Goal: Task Accomplishment & Management: Check status

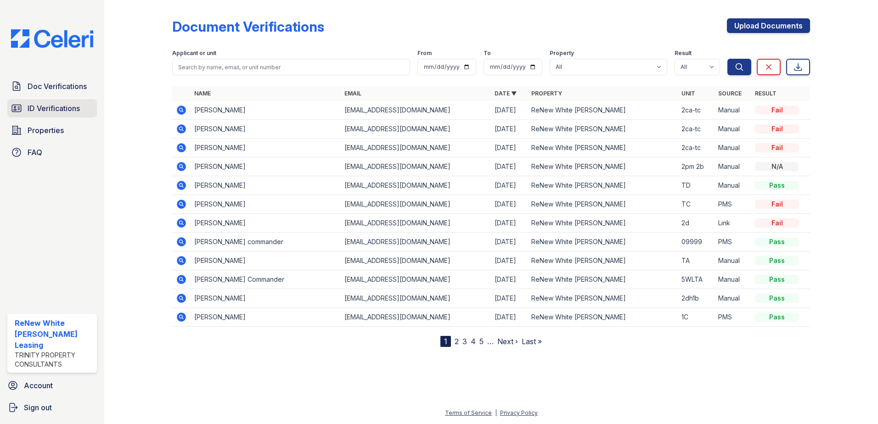
click at [56, 108] on span "ID Verifications" at bounding box center [54, 108] width 52 height 11
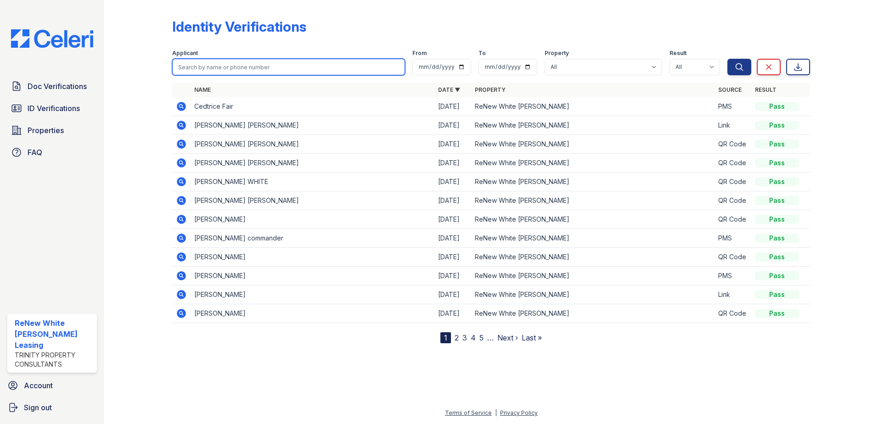
drag, startPoint x: 247, startPoint y: 61, endPoint x: 247, endPoint y: 66, distance: 4.6
click at [248, 66] on input "search" at bounding box center [288, 67] width 233 height 17
type input "BROWN'"
click at [727, 59] on button "Search" at bounding box center [739, 67] width 24 height 17
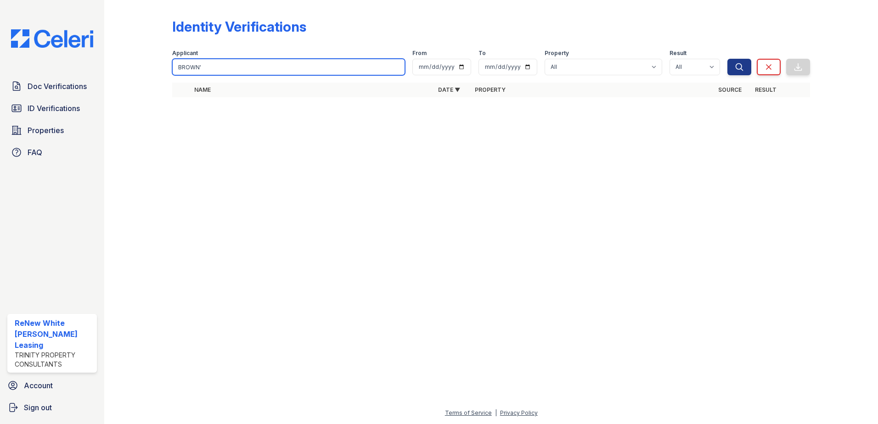
click at [247, 66] on input "BROWN'" at bounding box center [288, 67] width 233 height 17
type input "BROWN"
click at [727, 59] on button "Search" at bounding box center [739, 67] width 24 height 17
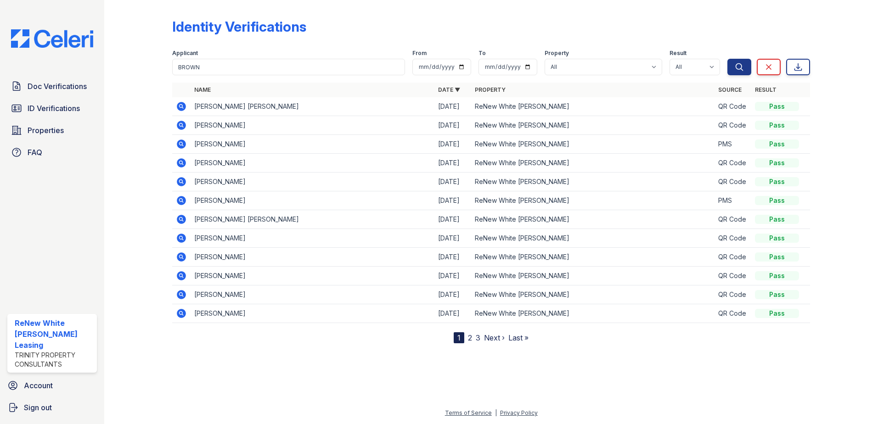
click at [179, 202] on icon at bounding box center [181, 200] width 9 height 9
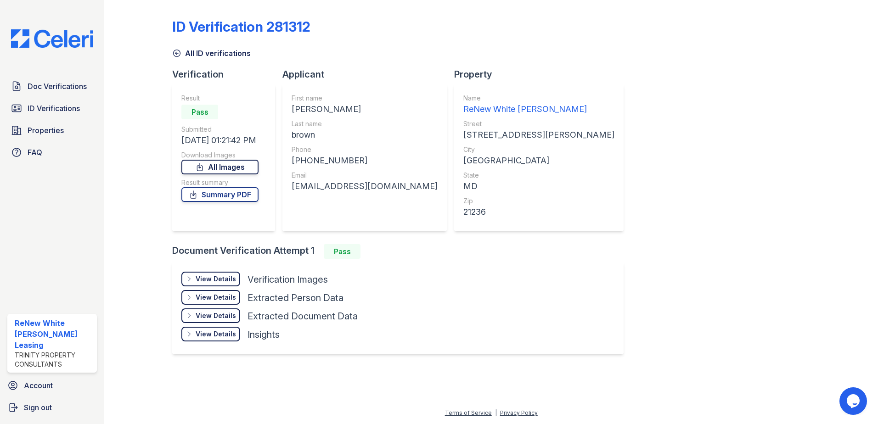
click at [216, 165] on link "All Images" at bounding box center [219, 167] width 77 height 15
click at [210, 276] on div "View Details" at bounding box center [216, 279] width 40 height 9
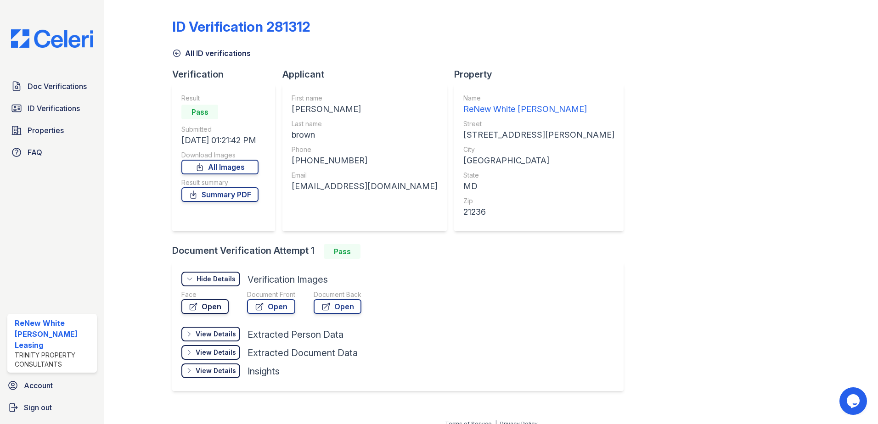
click at [191, 309] on icon at bounding box center [193, 306] width 9 height 9
click at [259, 306] on icon at bounding box center [259, 306] width 9 height 9
click at [51, 89] on span "Doc Verifications" at bounding box center [57, 86] width 59 height 11
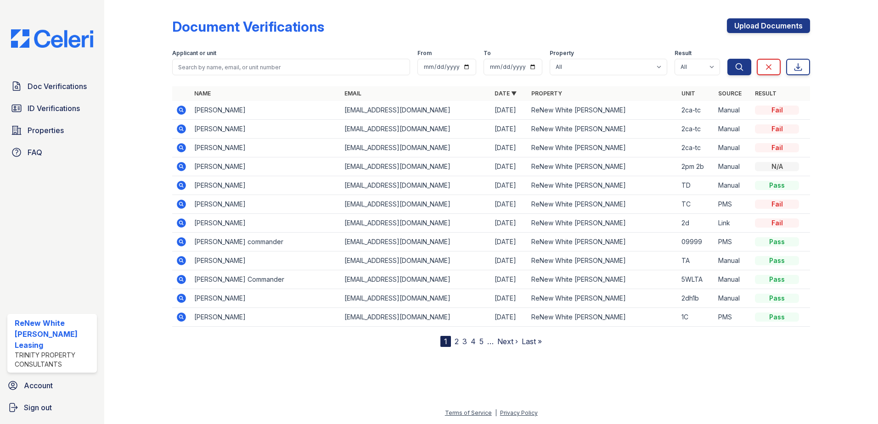
click at [177, 111] on icon at bounding box center [181, 110] width 11 height 11
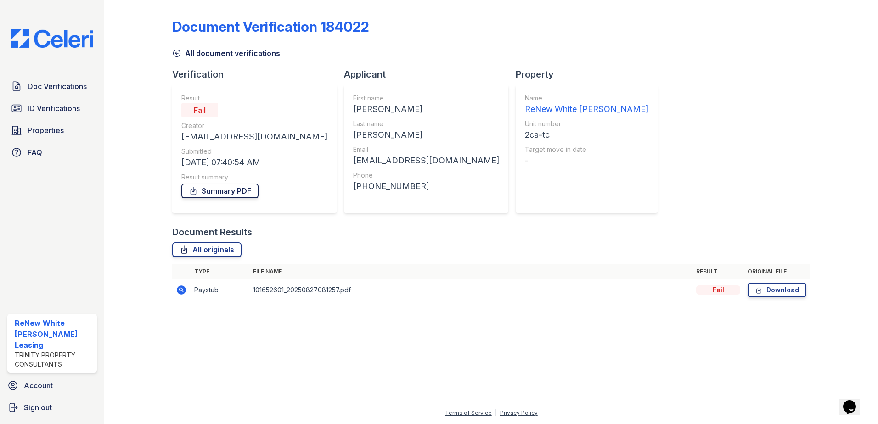
click at [229, 194] on link "Summary PDF" at bounding box center [219, 191] width 77 height 15
click at [219, 249] on link "All originals" at bounding box center [206, 249] width 69 height 15
click at [520, 243] on div "All originals" at bounding box center [491, 249] width 638 height 15
click at [184, 292] on icon at bounding box center [181, 290] width 9 height 9
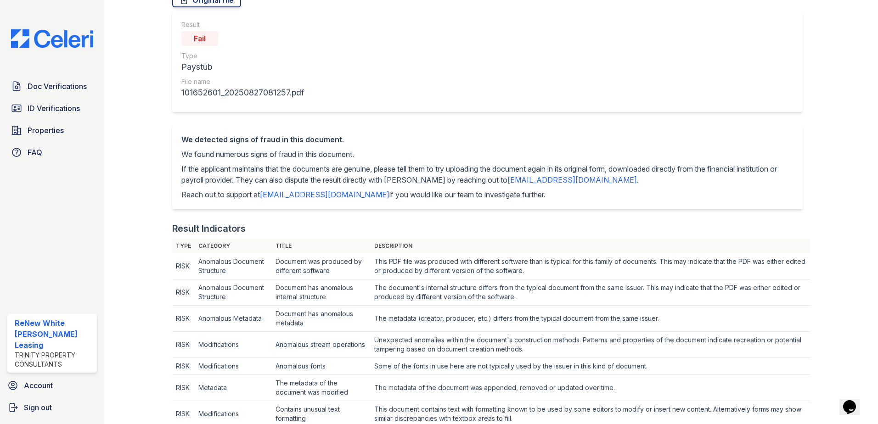
scroll to position [138, 0]
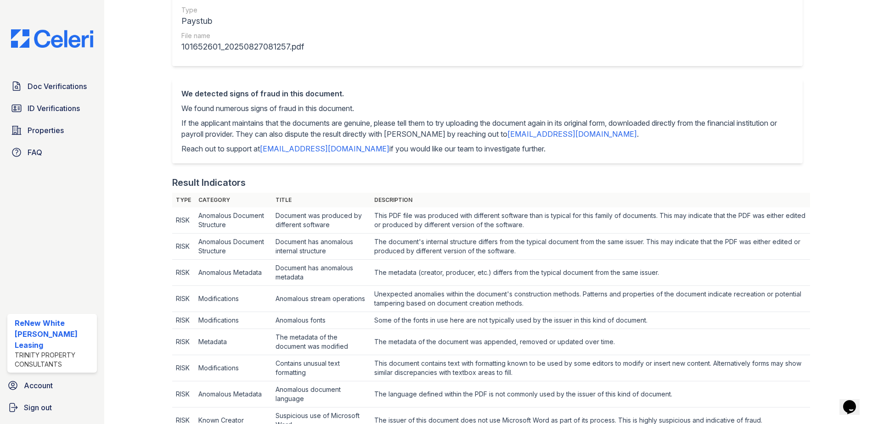
drag, startPoint x: 519, startPoint y: 147, endPoint x: 187, endPoint y: 130, distance: 332.4
click at [186, 129] on div "We detected signs of fraud in this document. We found numerous signs of fraud i…" at bounding box center [487, 121] width 612 height 66
drag, startPoint x: 587, startPoint y: 158, endPoint x: 578, endPoint y: 158, distance: 9.2
click at [587, 158] on div "We detected signs of fraud in this document. We found numerous signs of fraud i…" at bounding box center [487, 121] width 630 height 84
click at [556, 150] on p "Reach out to support at support@getceleri.com if you would like our team to inv…" at bounding box center [487, 148] width 612 height 11
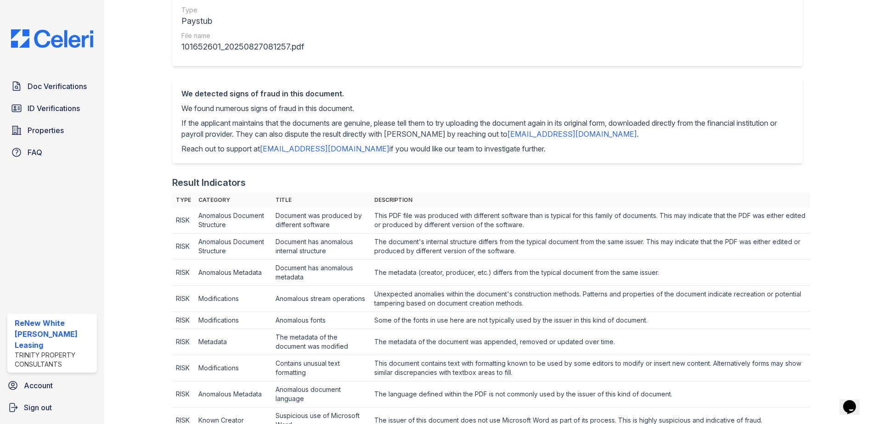
drag, startPoint x: 545, startPoint y: 152, endPoint x: 176, endPoint y: 124, distance: 369.8
click at [176, 124] on div "We detected signs of fraud in this document. We found numerous signs of fraud i…" at bounding box center [487, 121] width 630 height 84
drag, startPoint x: 176, startPoint y: 124, endPoint x: 186, endPoint y: 129, distance: 10.9
copy div "If the applicant maintains that the documents are genuine, please tell them to …"
